Goal: Information Seeking & Learning: Learn about a topic

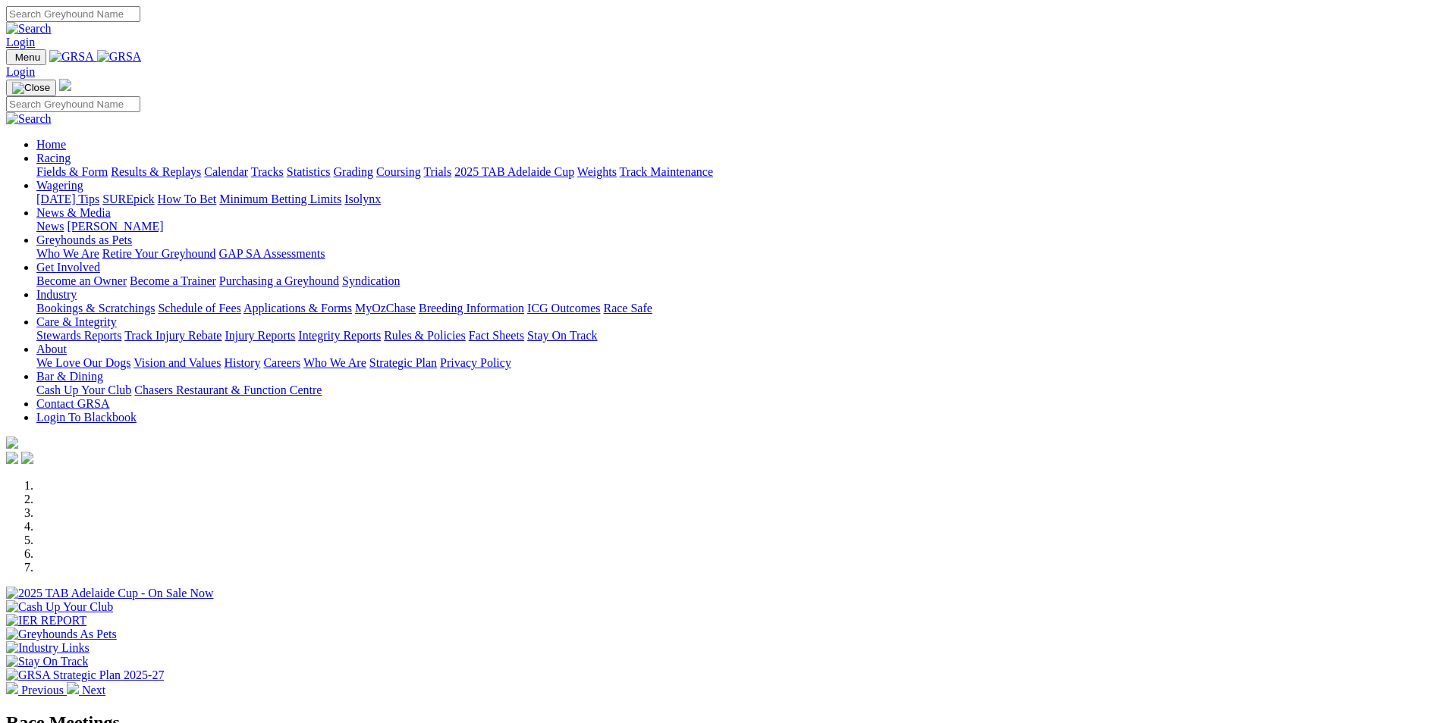
click at [163, 220] on link "[PERSON_NAME]" at bounding box center [115, 226] width 96 height 13
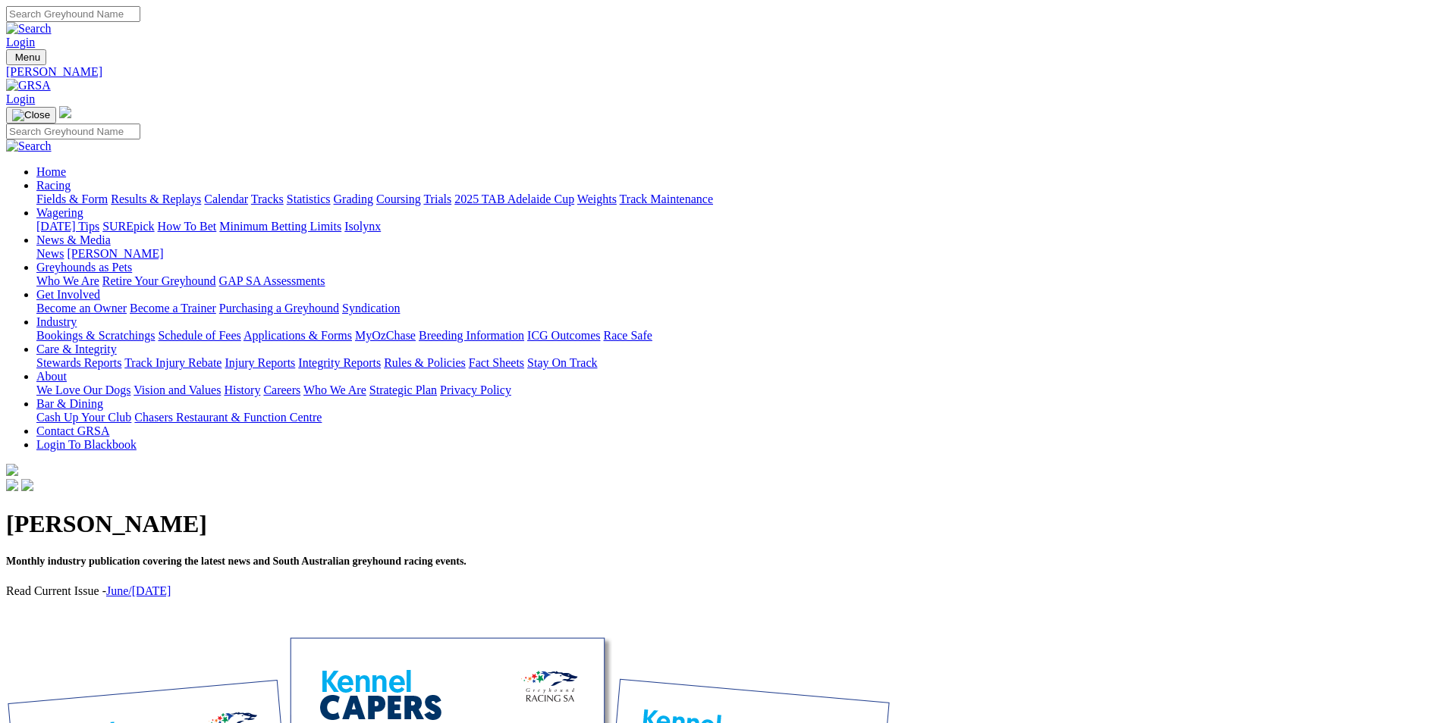
click at [64, 247] on link "News" at bounding box center [49, 253] width 27 height 13
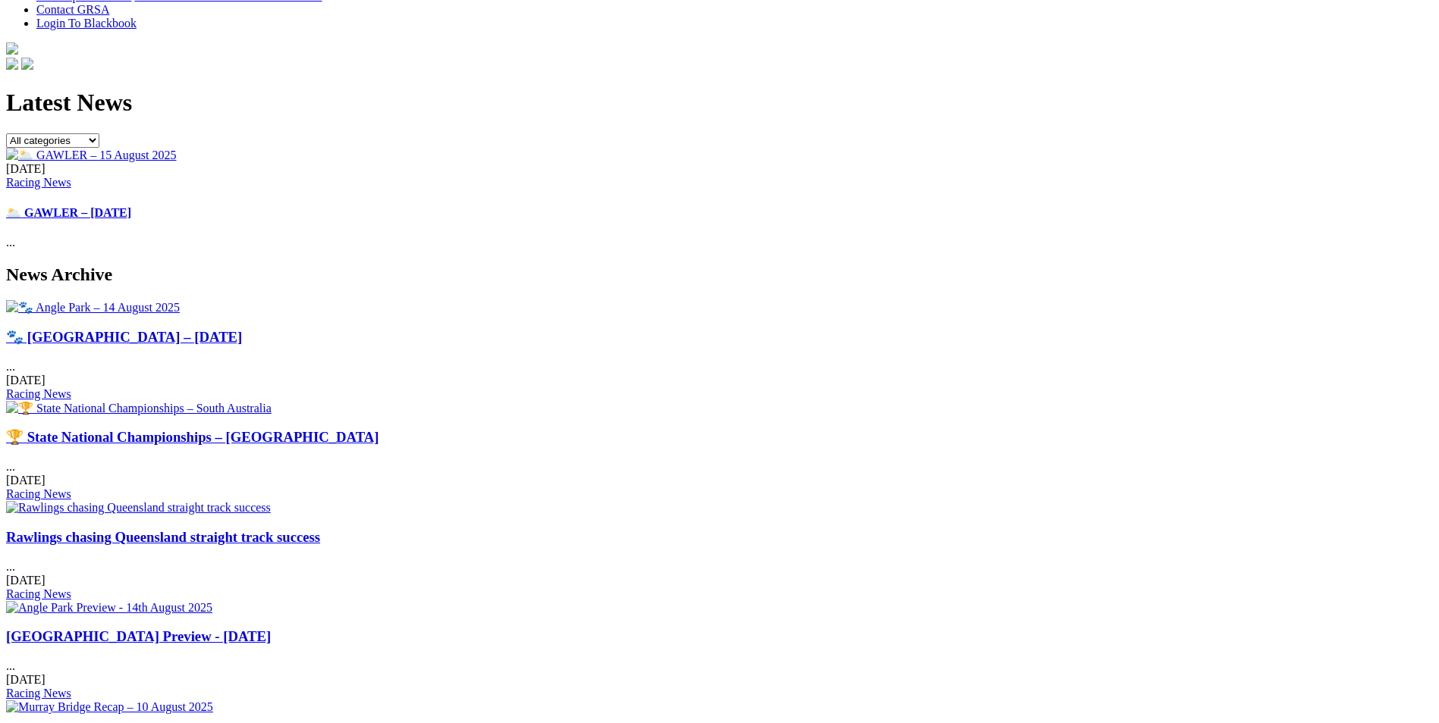
scroll to position [455, 0]
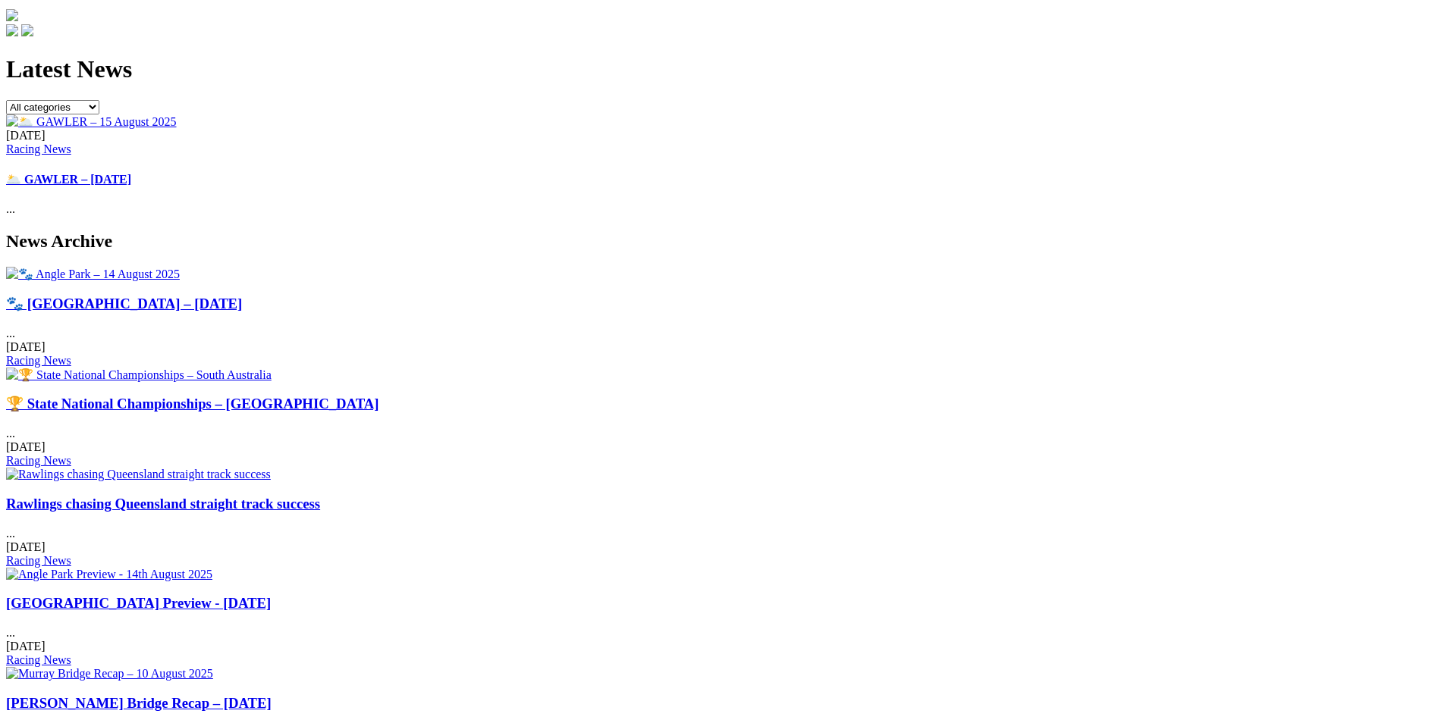
click at [379, 396] on link "🏆 State National Championships – [GEOGRAPHIC_DATA]" at bounding box center [192, 404] width 373 height 16
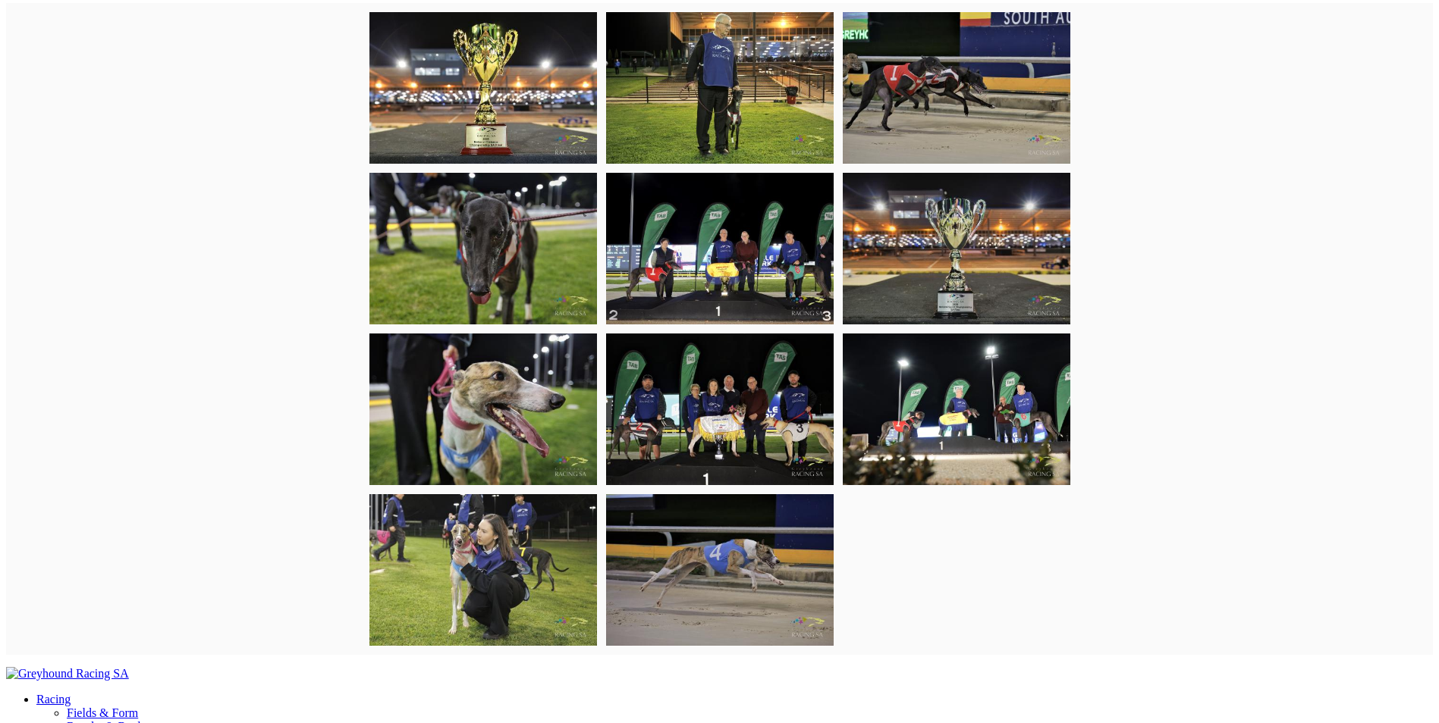
scroll to position [910, 0]
